Goal: Find specific page/section: Find specific page/section

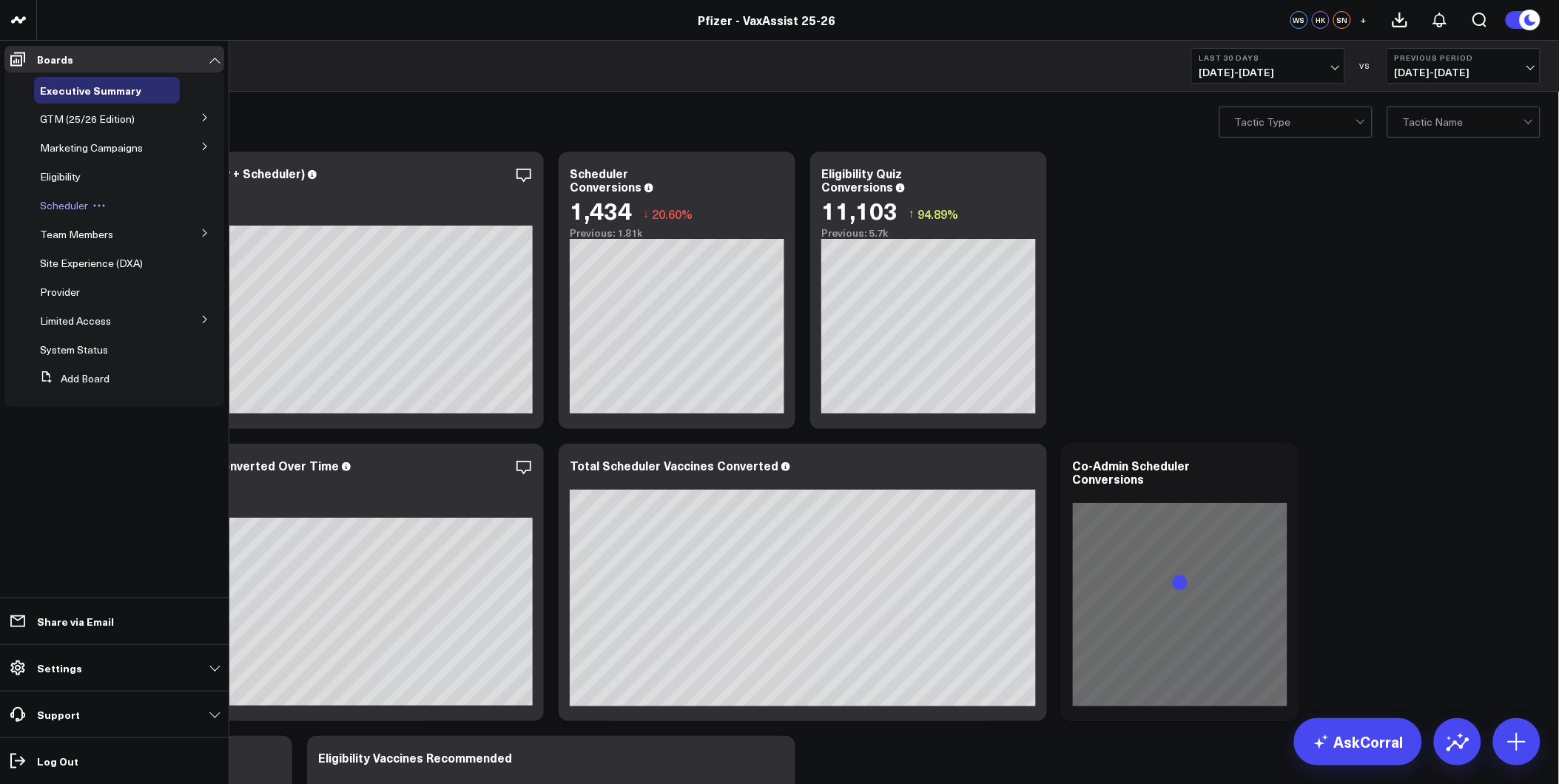
click at [73, 207] on span "Scheduler" at bounding box center [64, 205] width 48 height 14
